Goal: Use online tool/utility: Utilize a website feature to perform a specific function

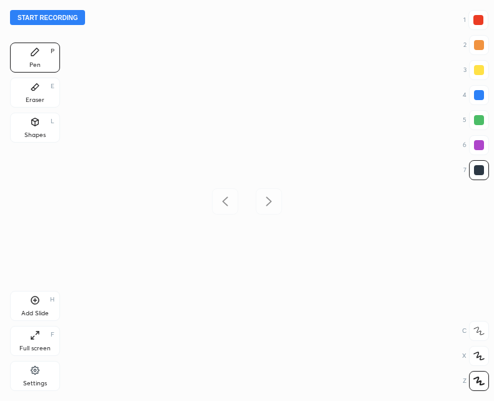
scroll to position [401, 294]
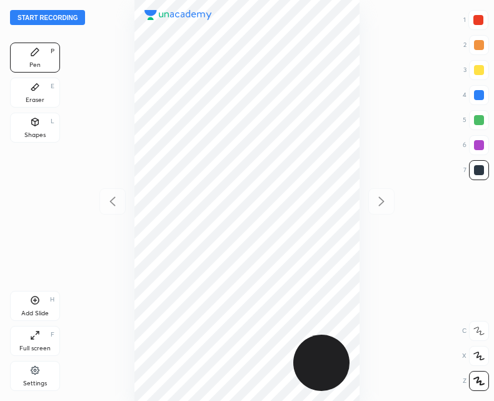
click at [41, 19] on button "Start recording" at bounding box center [47, 17] width 75 height 15
click at [32, 299] on icon at bounding box center [35, 300] width 10 height 10
click at [108, 209] on div at bounding box center [112, 201] width 26 height 26
click at [377, 201] on icon at bounding box center [381, 201] width 15 height 15
click at [116, 203] on icon at bounding box center [112, 201] width 15 height 15
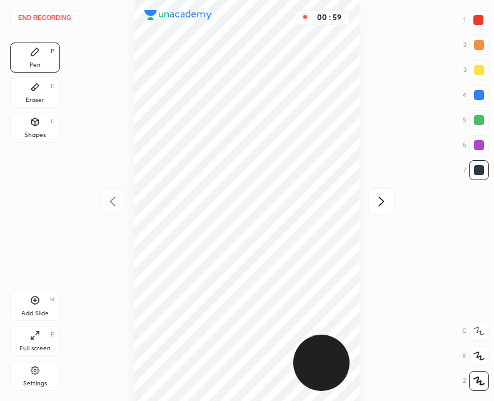
click at [385, 202] on icon at bounding box center [381, 201] width 15 height 15
click at [36, 304] on icon at bounding box center [35, 300] width 8 height 8
click at [119, 202] on icon at bounding box center [112, 201] width 15 height 15
click at [374, 194] on icon at bounding box center [381, 201] width 15 height 15
click at [51, 17] on button "End recording" at bounding box center [44, 17] width 69 height 15
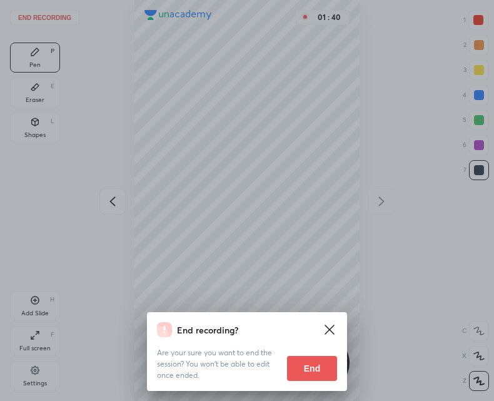
click at [304, 368] on button "End" at bounding box center [312, 368] width 50 height 25
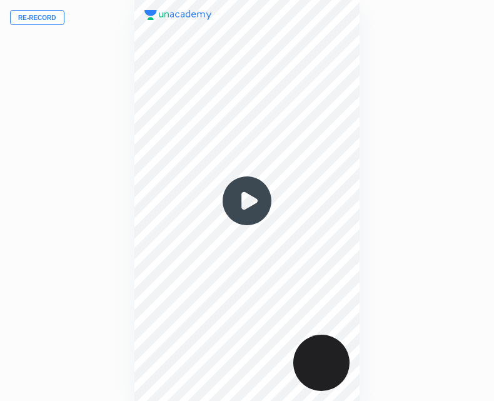
click at [239, 184] on img at bounding box center [247, 201] width 60 height 60
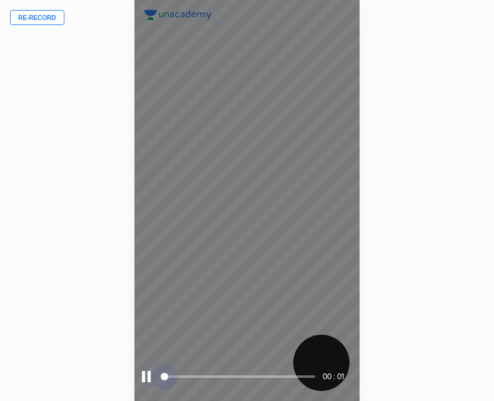
click at [282, 374] on span at bounding box center [238, 376] width 154 height 19
click at [308, 374] on span at bounding box center [238, 376] width 154 height 19
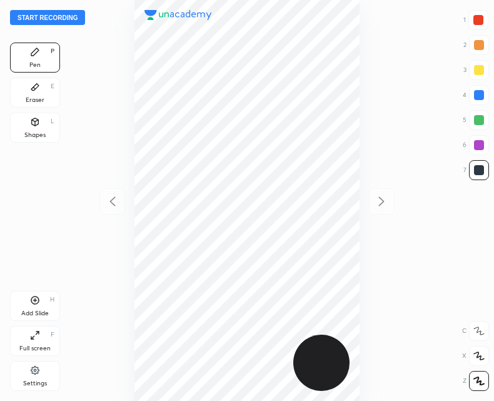
scroll to position [401, 294]
